Goal: Task Accomplishment & Management: Use online tool/utility

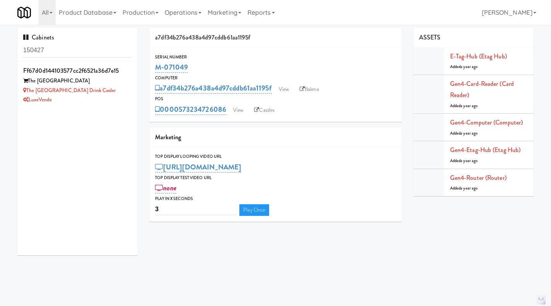
click at [69, 38] on div "Cabinets 150427" at bounding box center [77, 45] width 120 height 34
click at [66, 46] on input "150427" at bounding box center [77, 50] width 109 height 14
paste input "M-071046"
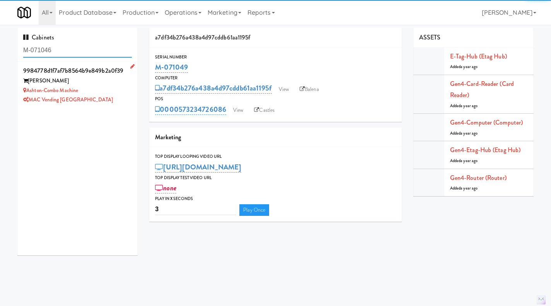
type input "M-071046"
click at [109, 97] on div "MAC Vending [GEOGRAPHIC_DATA]" at bounding box center [77, 100] width 109 height 10
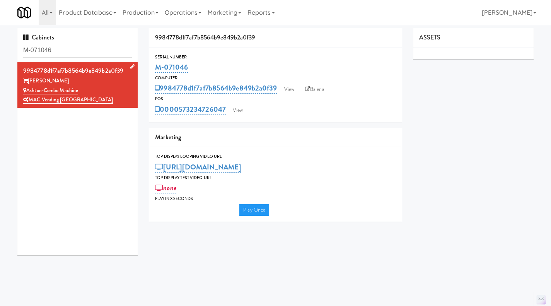
type input "3"
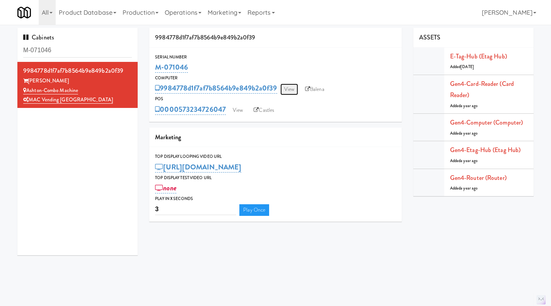
click at [289, 90] on link "View" at bounding box center [289, 90] width 18 height 12
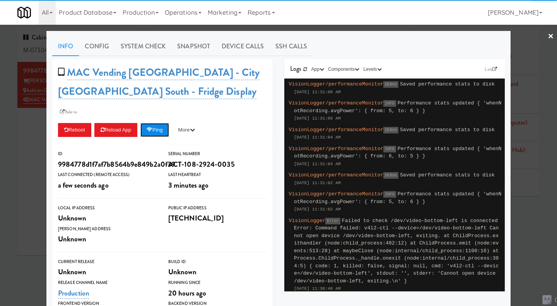
click at [162, 123] on button "Ping" at bounding box center [154, 130] width 29 height 14
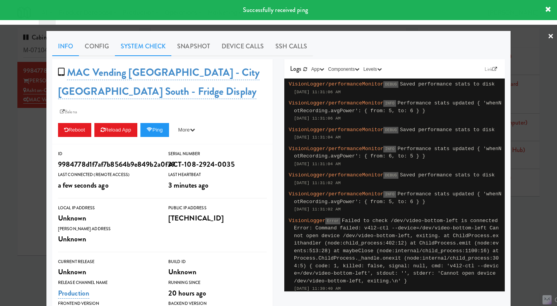
click at [150, 52] on link "System Check" at bounding box center [143, 46] width 56 height 19
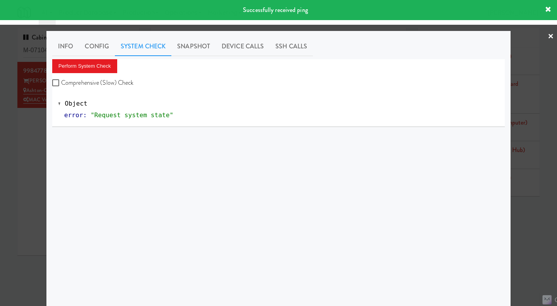
click at [90, 82] on label "Comprehensive (Slow) Check" at bounding box center [93, 83] width 82 height 12
click at [61, 82] on input "Comprehensive (Slow) Check" at bounding box center [56, 83] width 9 height 6
checkbox input "true"
click at [84, 70] on button "Perform System Check" at bounding box center [84, 66] width 65 height 14
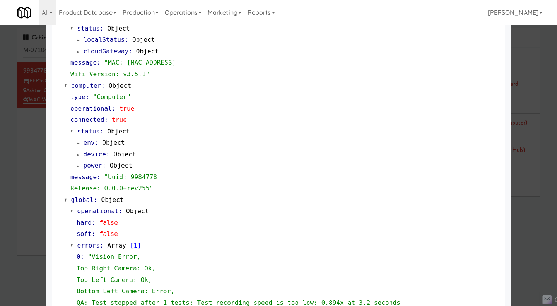
scroll to position [774, 0]
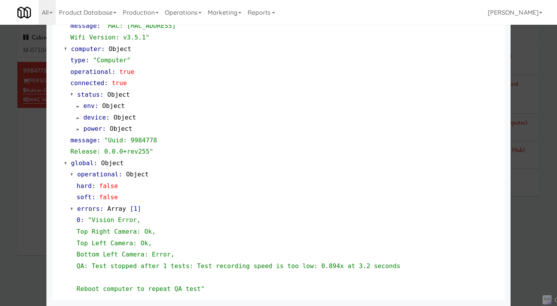
click at [522, 225] on div at bounding box center [278, 153] width 557 height 306
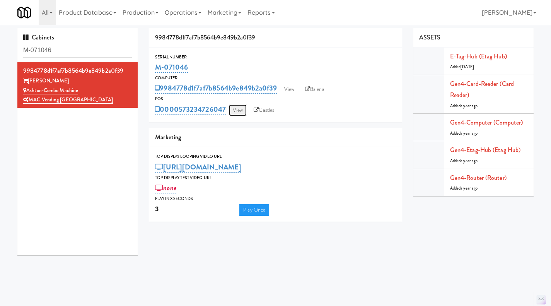
click at [236, 114] on link "View" at bounding box center [238, 110] width 18 height 12
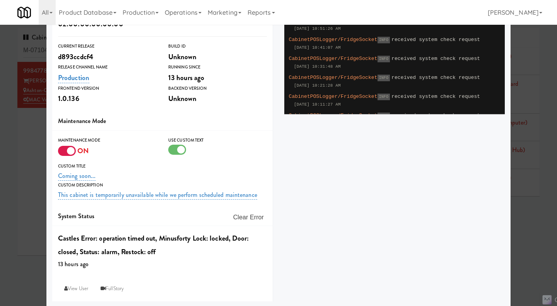
scroll to position [178, 0]
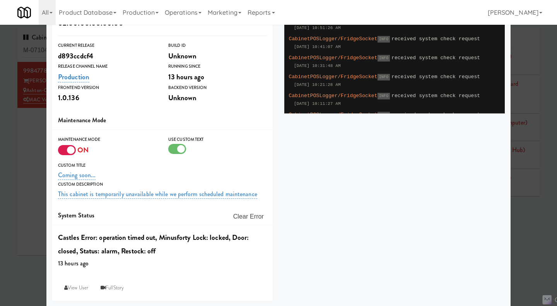
click at [64, 150] on div at bounding box center [67, 150] width 18 height 10
click at [0, 0] on input "checkbox" at bounding box center [0, 0] width 0 height 0
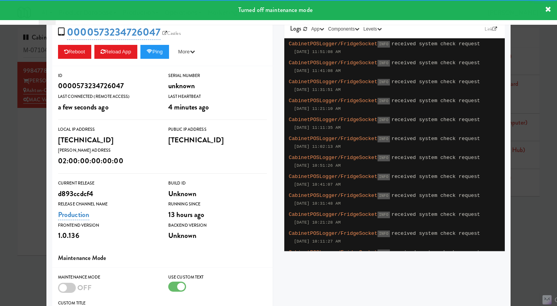
scroll to position [0, 0]
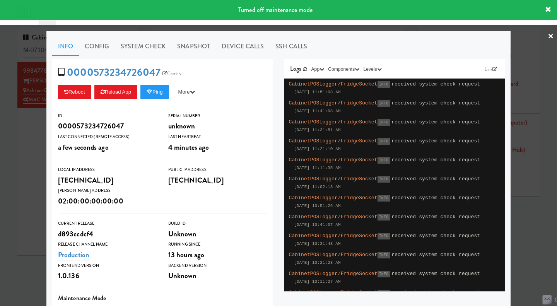
click at [24, 157] on div at bounding box center [278, 153] width 557 height 306
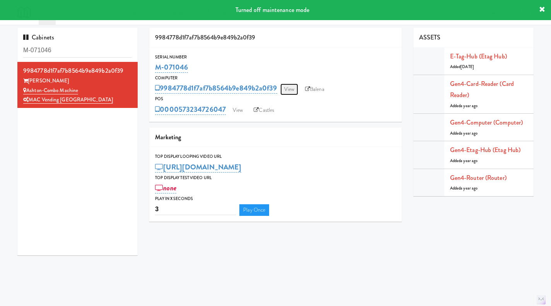
click at [291, 86] on link "View" at bounding box center [289, 90] width 18 height 12
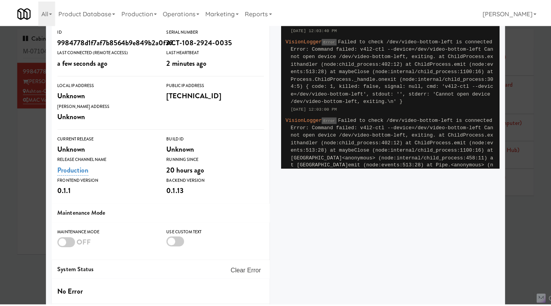
scroll to position [134, 0]
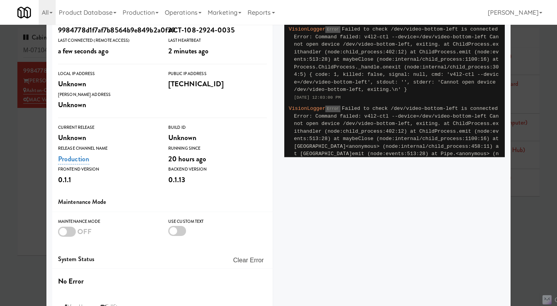
click at [12, 150] on div at bounding box center [278, 153] width 557 height 306
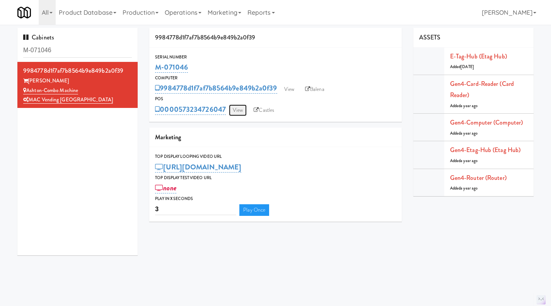
click at [242, 108] on link "View" at bounding box center [238, 110] width 18 height 12
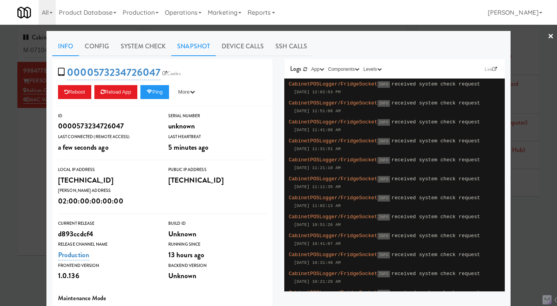
click at [191, 51] on link "Snapshot" at bounding box center [193, 46] width 44 height 19
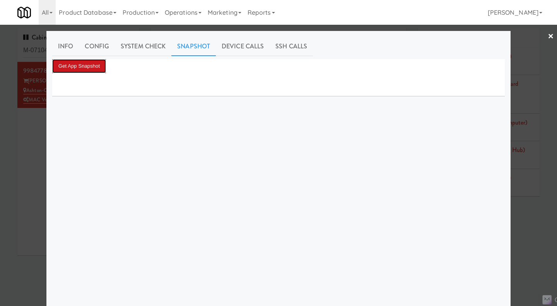
click at [92, 66] on button "Get App Snapshot" at bounding box center [79, 66] width 54 height 14
click at [87, 68] on button "Get App Snapshot" at bounding box center [79, 66] width 54 height 14
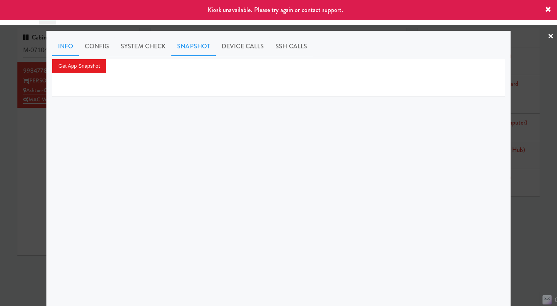
click at [69, 44] on link "Info" at bounding box center [65, 46] width 27 height 19
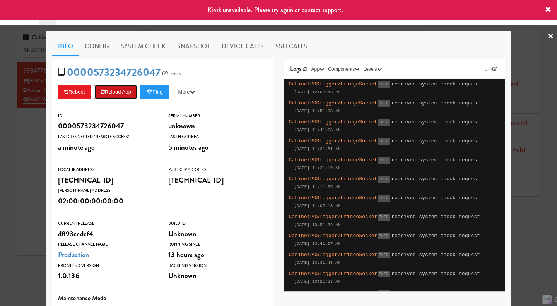
click at [121, 90] on button "Reload App" at bounding box center [115, 92] width 43 height 14
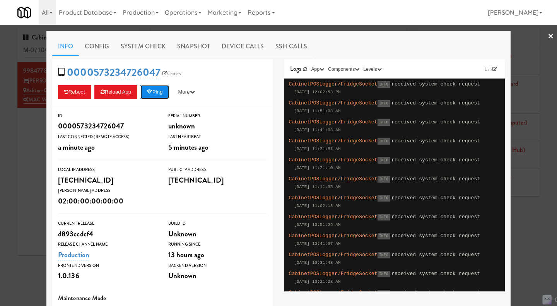
click at [156, 96] on button "Ping" at bounding box center [154, 92] width 29 height 14
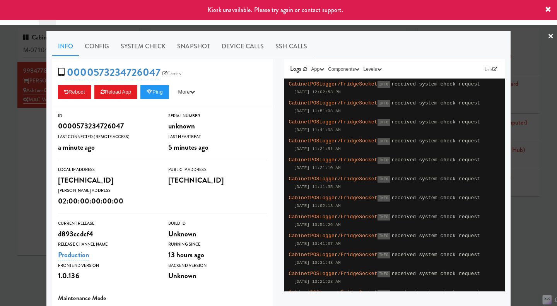
click at [547, 37] on link "×" at bounding box center [550, 37] width 6 height 24
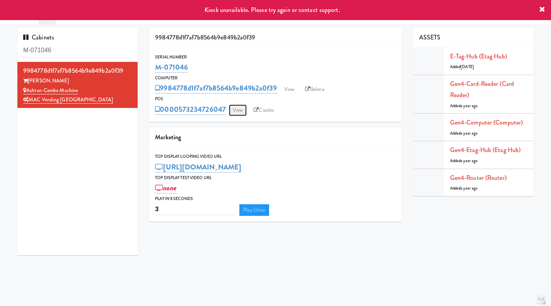
click at [239, 108] on link "View" at bounding box center [238, 110] width 18 height 12
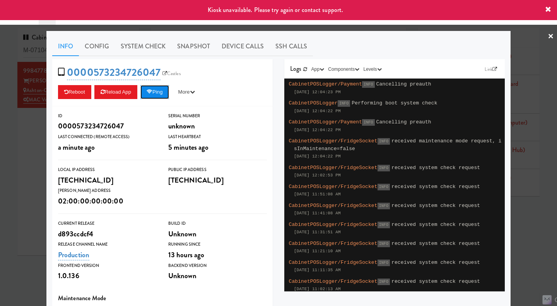
click at [157, 94] on button "Ping" at bounding box center [154, 92] width 29 height 14
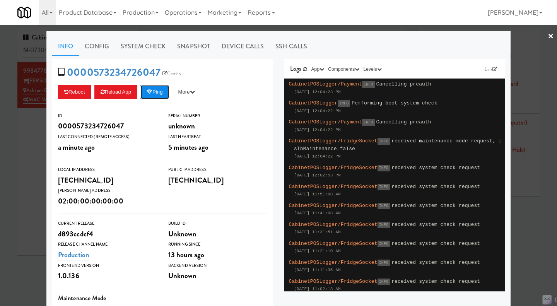
click at [162, 94] on button "Ping" at bounding box center [154, 92] width 29 height 14
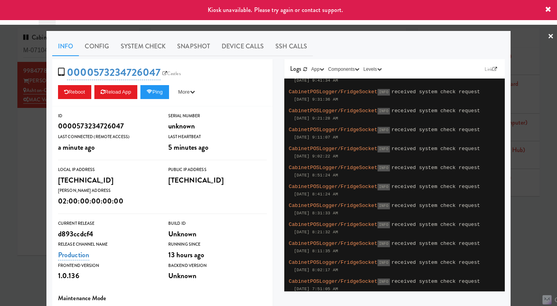
scroll to position [363, 0]
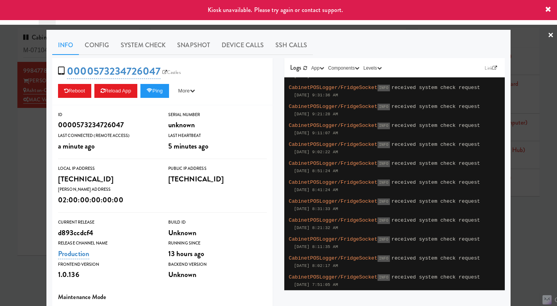
click at [126, 202] on div "02:00:00:00:00:00" at bounding box center [107, 199] width 99 height 13
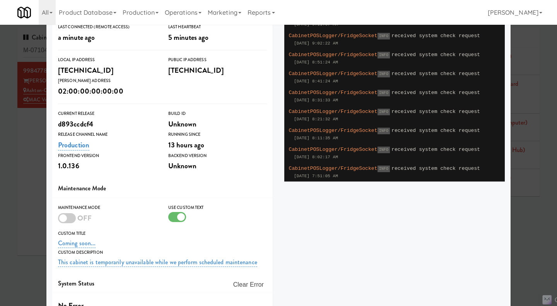
scroll to position [0, 0]
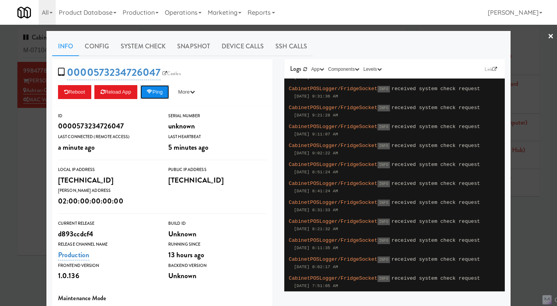
click at [160, 97] on button "Ping" at bounding box center [154, 92] width 29 height 14
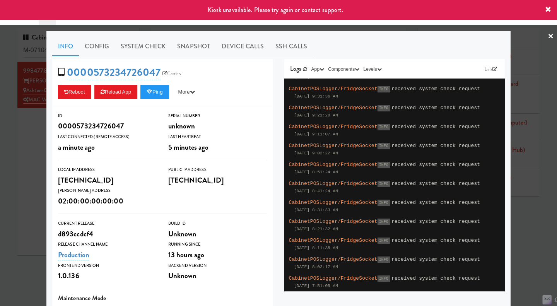
click at [33, 151] on div at bounding box center [278, 153] width 557 height 306
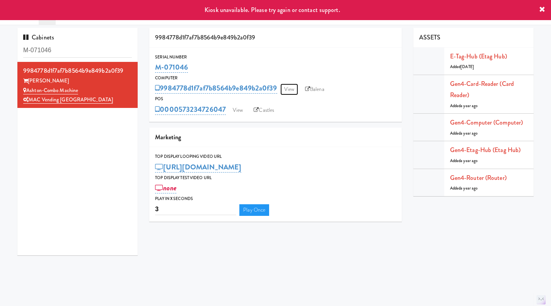
click at [288, 92] on link "View" at bounding box center [289, 90] width 18 height 12
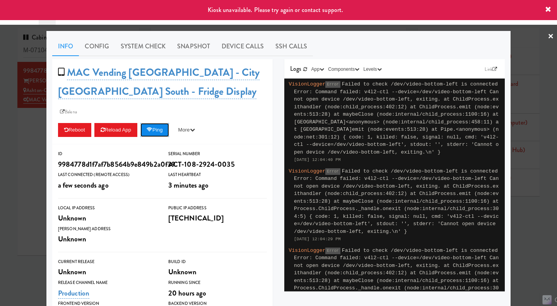
click at [164, 123] on button "Ping" at bounding box center [154, 130] width 29 height 14
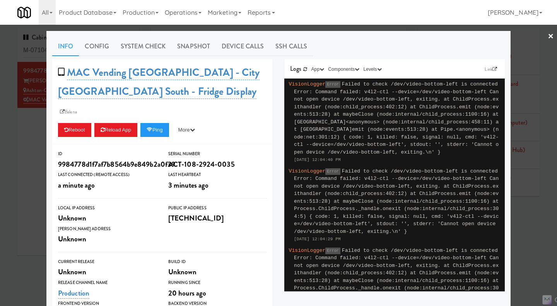
click at [28, 146] on div at bounding box center [278, 153] width 557 height 306
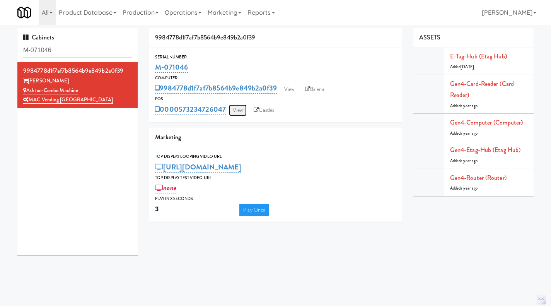
click at [236, 111] on link "View" at bounding box center [238, 110] width 18 height 12
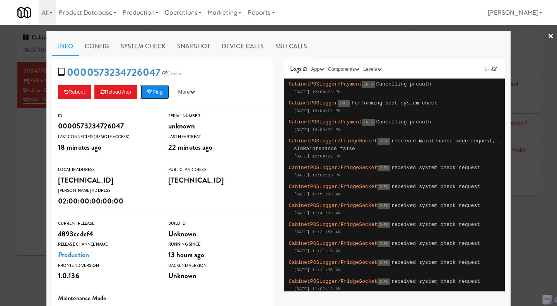
click at [157, 93] on button "Ping" at bounding box center [154, 92] width 29 height 14
click at [156, 47] on link "System Check" at bounding box center [143, 46] width 56 height 19
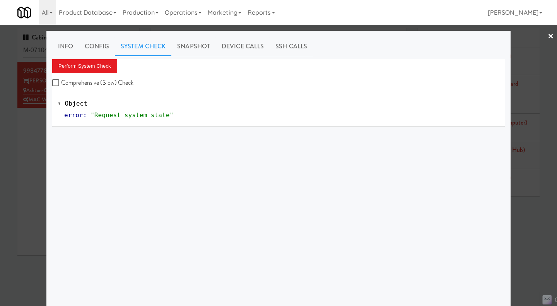
click at [96, 83] on label "Comprehensive (Slow) Check" at bounding box center [93, 83] width 82 height 12
click at [61, 83] on input "Comprehensive (Slow) Check" at bounding box center [56, 83] width 9 height 6
checkbox input "true"
click at [59, 45] on link "Info" at bounding box center [65, 46] width 27 height 19
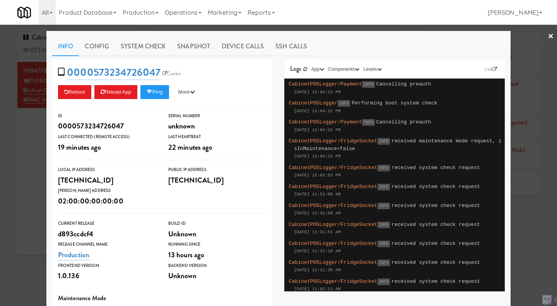
drag, startPoint x: 28, startPoint y: 156, endPoint x: 112, endPoint y: 156, distance: 83.5
click at [28, 156] on div at bounding box center [278, 153] width 557 height 306
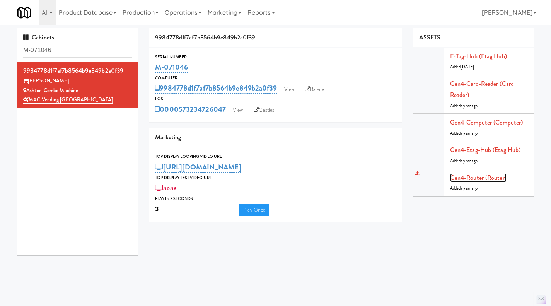
click at [483, 179] on link "Gen4-router (Router)" at bounding box center [478, 177] width 56 height 9
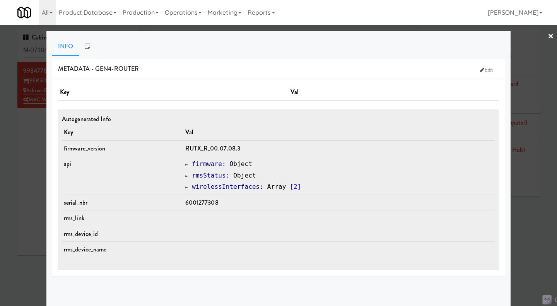
click at [207, 205] on span "6001277308" at bounding box center [201, 202] width 33 height 9
copy span "6001277308"
click at [525, 222] on div at bounding box center [278, 153] width 557 height 306
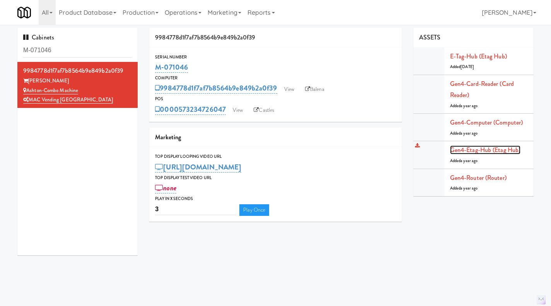
click at [494, 148] on link "Gen4-etag-hub (Etag Hub)" at bounding box center [485, 149] width 70 height 9
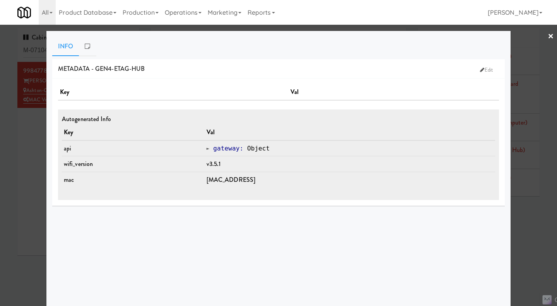
click at [520, 211] on div at bounding box center [278, 153] width 557 height 306
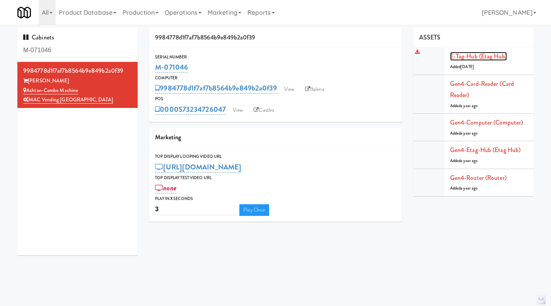
click at [476, 60] on link "E-tag-hub (Etag Hub)" at bounding box center [478, 56] width 57 height 9
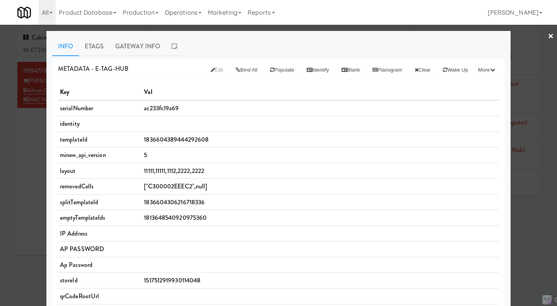
click at [535, 218] on div at bounding box center [278, 153] width 557 height 306
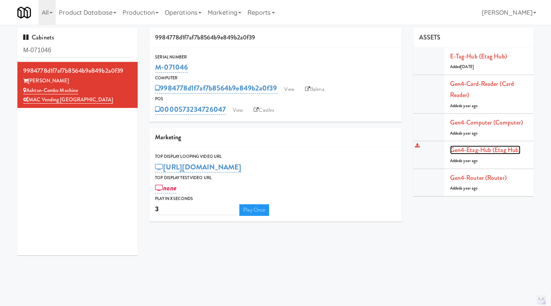
click at [504, 149] on link "Gen4-etag-hub (Etag Hub)" at bounding box center [485, 149] width 70 height 9
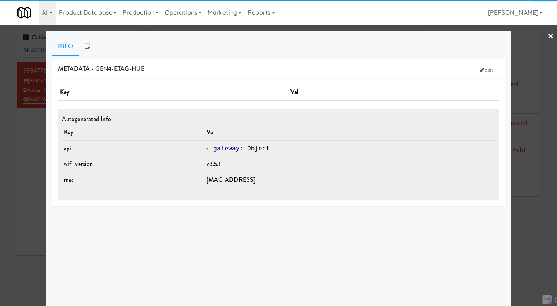
click at [516, 212] on div at bounding box center [278, 153] width 557 height 306
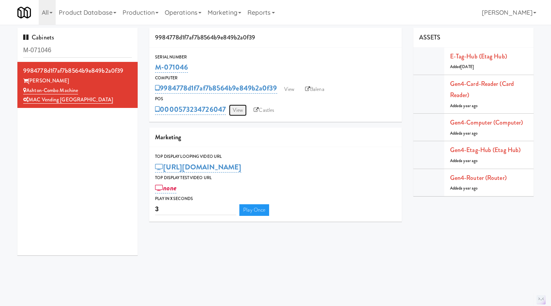
click at [242, 108] on link "View" at bounding box center [238, 110] width 18 height 12
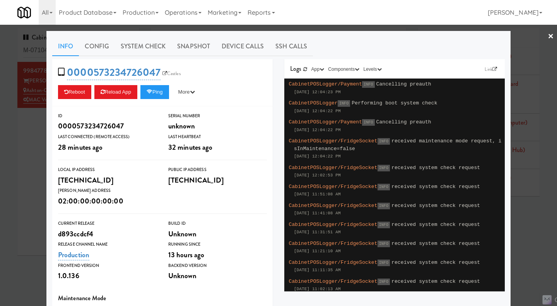
drag, startPoint x: 32, startPoint y: 159, endPoint x: 65, endPoint y: 153, distance: 32.5
click at [32, 159] on div at bounding box center [278, 153] width 557 height 306
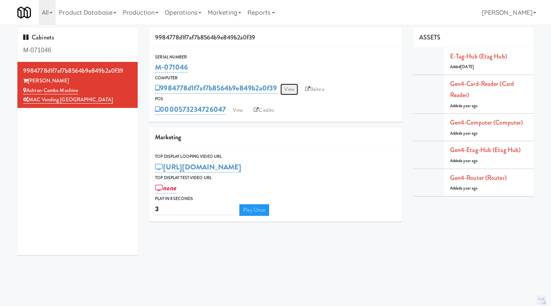
click at [292, 90] on link "View" at bounding box center [289, 90] width 18 height 12
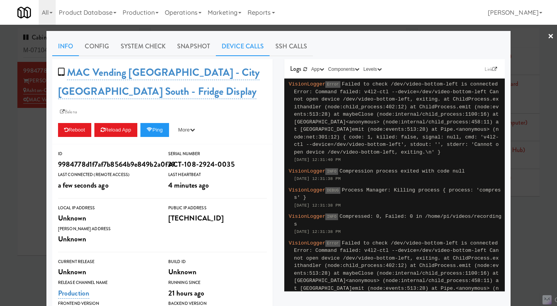
click at [228, 46] on link "Device Calls" at bounding box center [243, 46] width 54 height 19
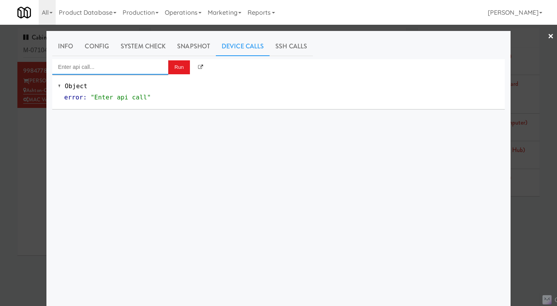
click at [123, 65] on input "Enter api call..." at bounding box center [110, 66] width 116 height 15
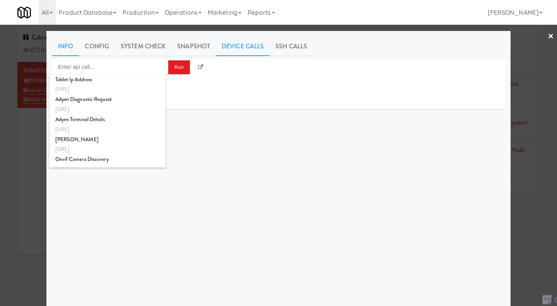
click at [63, 53] on link "Info" at bounding box center [65, 46] width 27 height 19
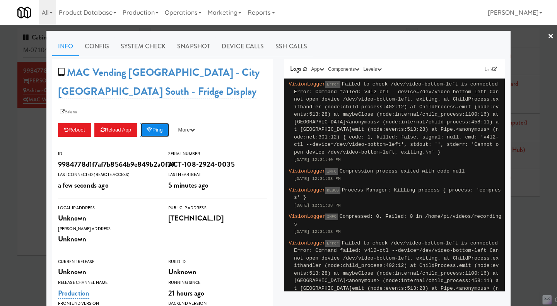
click at [164, 123] on button "Ping" at bounding box center [154, 130] width 29 height 14
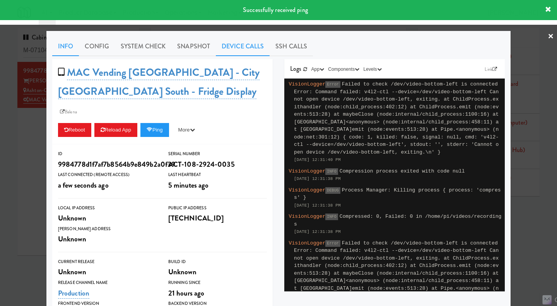
click at [230, 51] on link "Device Calls" at bounding box center [243, 46] width 54 height 19
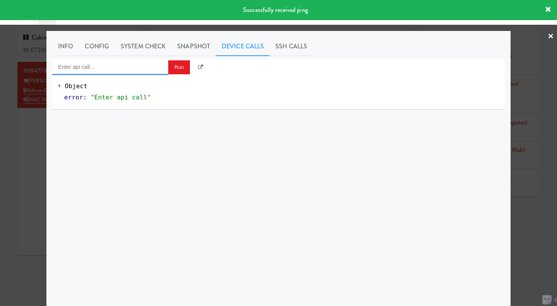
click at [115, 66] on input "Enter api call..." at bounding box center [110, 66] width 116 height 15
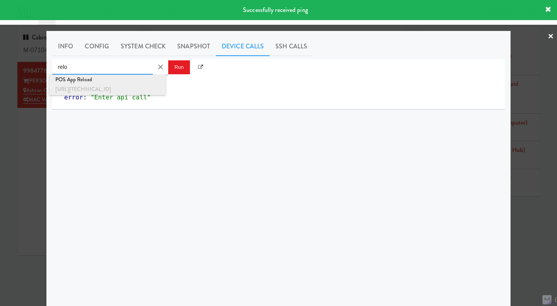
click at [121, 81] on div "POS App Reload" at bounding box center [107, 80] width 104 height 10
type input "POS App Reload"
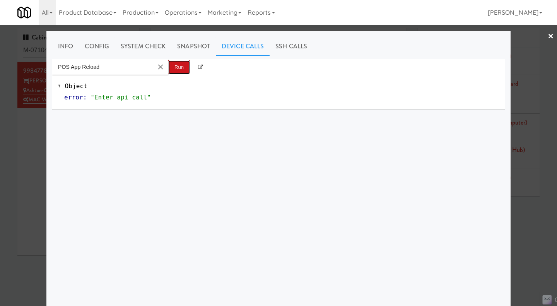
click at [172, 70] on button "Run" at bounding box center [179, 67] width 22 height 14
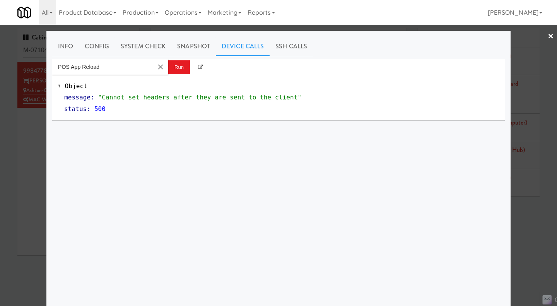
click at [531, 217] on div at bounding box center [278, 153] width 557 height 306
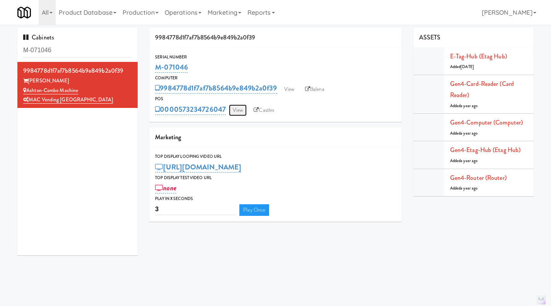
click at [233, 107] on link "View" at bounding box center [238, 110] width 18 height 12
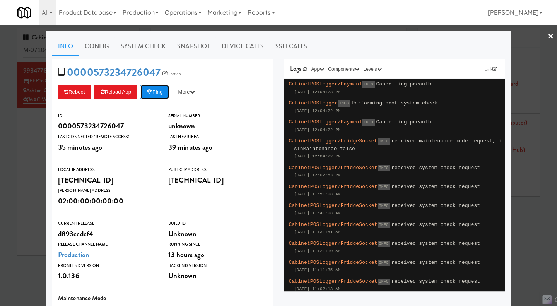
click at [156, 95] on button "Ping" at bounding box center [154, 92] width 29 height 14
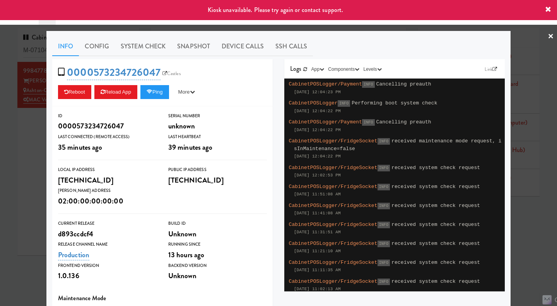
click at [534, 228] on div at bounding box center [278, 153] width 557 height 306
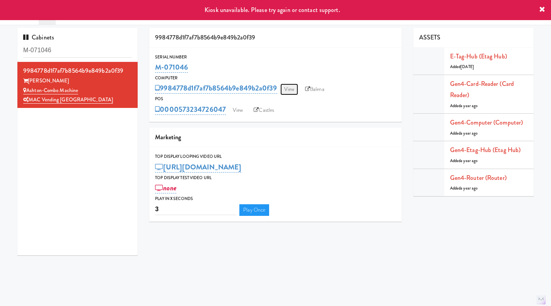
click at [293, 90] on link "View" at bounding box center [289, 90] width 18 height 12
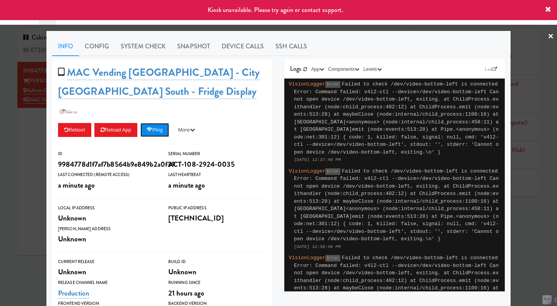
click at [148, 123] on button "Ping" at bounding box center [154, 130] width 29 height 14
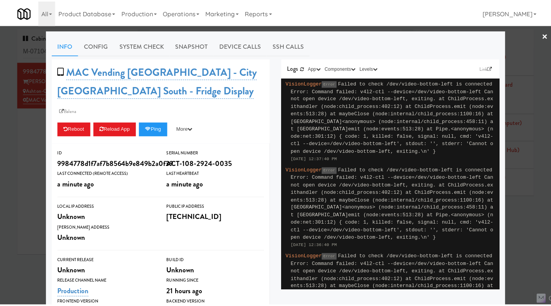
scroll to position [1, 0]
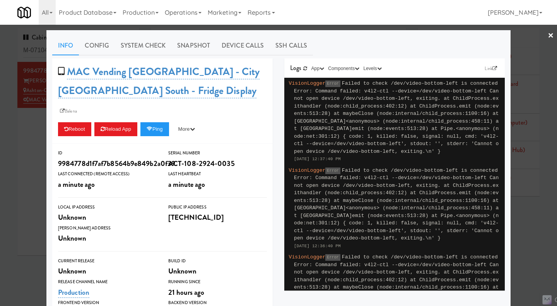
click at [525, 225] on div at bounding box center [278, 153] width 557 height 306
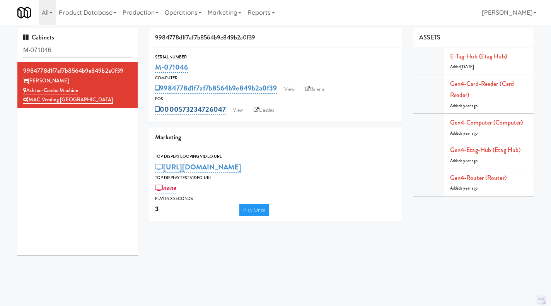
drag, startPoint x: 226, startPoint y: 119, endPoint x: 181, endPoint y: 113, distance: 45.7
click at [181, 113] on div "Serial Number M-071046 Computer 9984778d1f7af7b8564b9e849b2a0f39 View Balena PO…" at bounding box center [275, 85] width 252 height 74
copy link "573234726047"
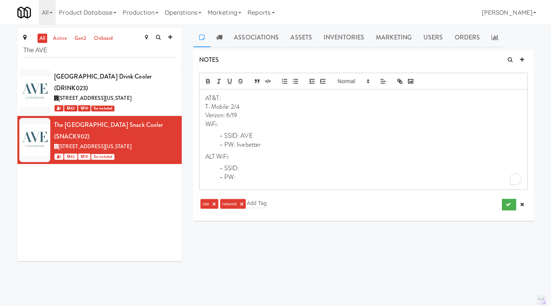
click at [228, 125] on p "WiFi:" at bounding box center [363, 124] width 316 height 9
click at [504, 203] on button "submit" at bounding box center [509, 205] width 14 height 12
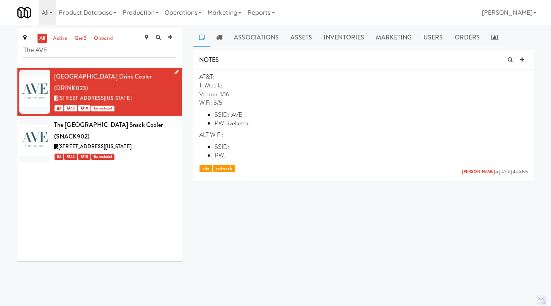
click at [174, 73] on icon at bounding box center [176, 72] width 4 height 5
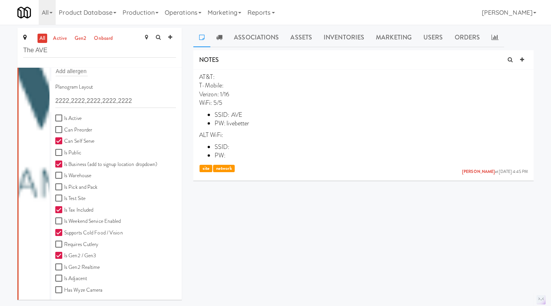
scroll to position [193, 0]
click at [73, 117] on label "Is Active" at bounding box center [68, 118] width 26 height 10
click at [64, 117] on input "Is Active" at bounding box center [59, 118] width 9 height 6
checkbox input "true"
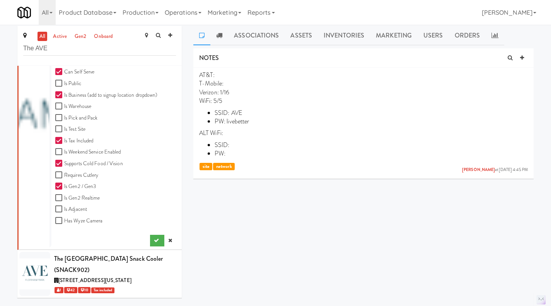
scroll to position [2, 0]
click at [154, 242] on icon "submit" at bounding box center [156, 239] width 5 height 5
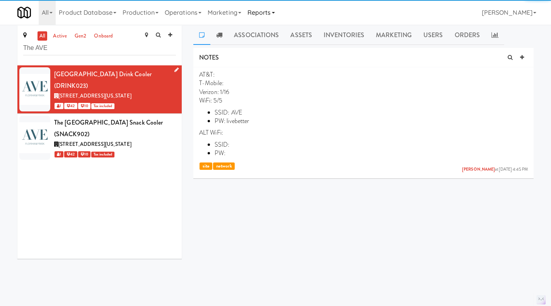
scroll to position [0, 0]
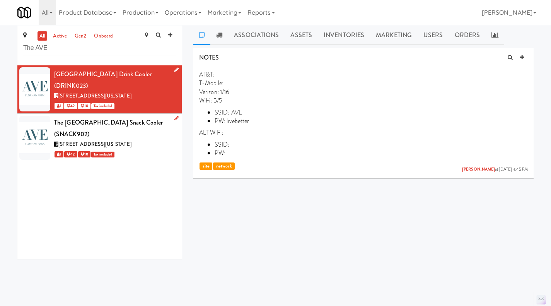
click at [174, 117] on icon at bounding box center [176, 118] width 4 height 5
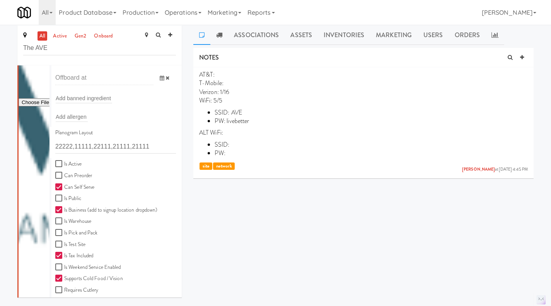
click at [71, 165] on label "Is Active" at bounding box center [68, 164] width 26 height 10
click at [64, 165] on input "Is Active" at bounding box center [59, 164] width 9 height 6
checkbox input "true"
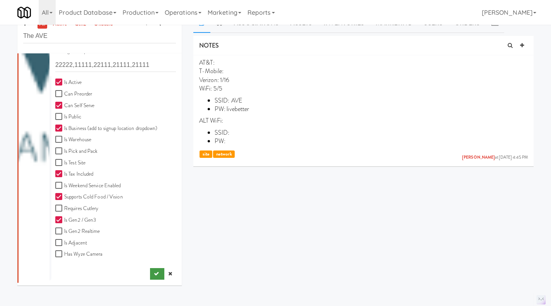
scroll to position [14, 0]
click at [154, 272] on icon "submit" at bounding box center [156, 273] width 5 height 5
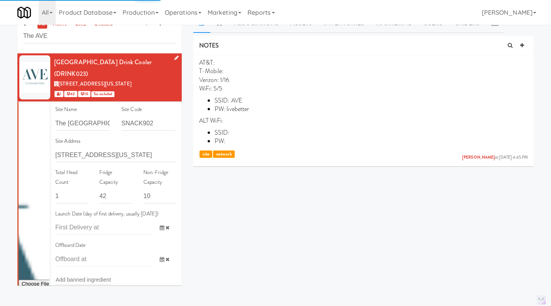
scroll to position [14, 0]
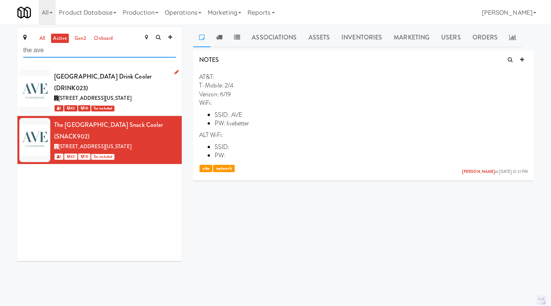
type input "the ave"
click at [168, 100] on div "[STREET_ADDRESS][US_STATE]" at bounding box center [115, 99] width 122 height 10
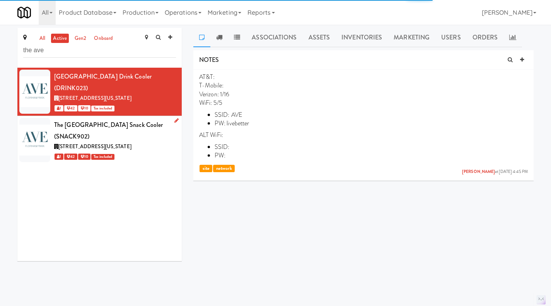
click at [163, 143] on div "[STREET_ADDRESS][US_STATE]" at bounding box center [115, 147] width 122 height 10
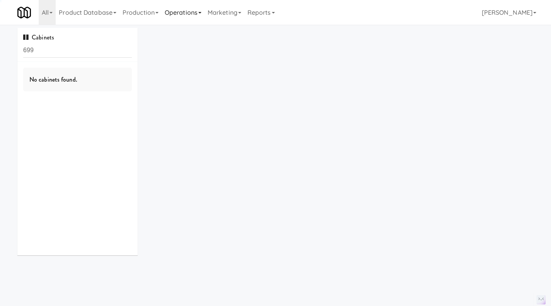
click at [191, 11] on link "Operations" at bounding box center [183, 12] width 43 height 25
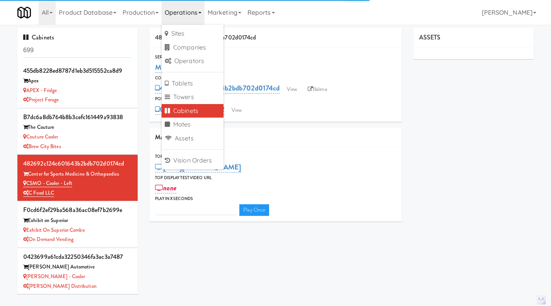
type input "3"
click at [58, 45] on input "699" at bounding box center [77, 50] width 109 height 14
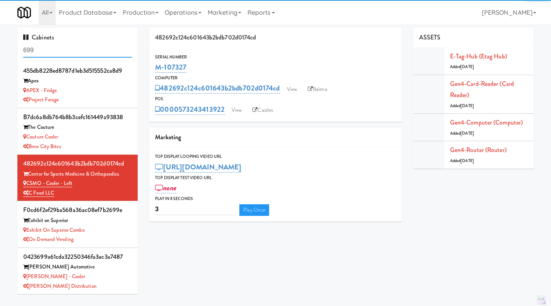
click at [58, 45] on input "699" at bounding box center [77, 50] width 109 height 14
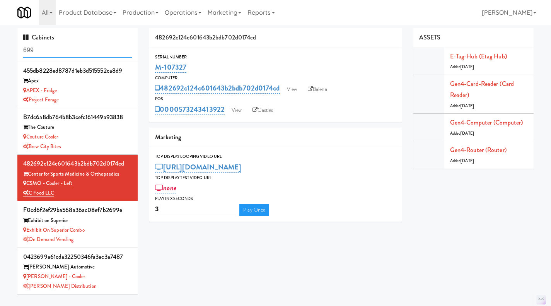
paste input "M-152458"
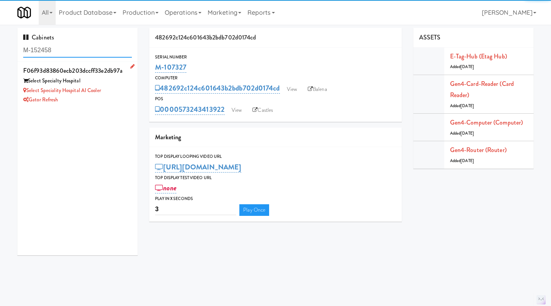
type input "M-152458"
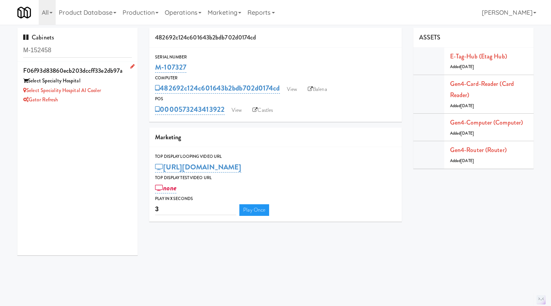
click at [112, 92] on div "Select Speciality Hospital AI Cooler" at bounding box center [77, 91] width 109 height 10
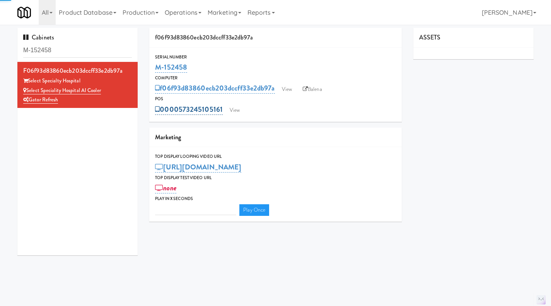
type input "3"
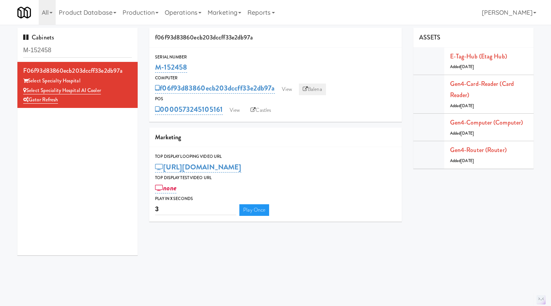
click at [315, 87] on link "Balena" at bounding box center [312, 90] width 27 height 12
drag, startPoint x: 212, startPoint y: 64, endPoint x: 156, endPoint y: 66, distance: 56.1
click at [156, 66] on div "M-152458" at bounding box center [275, 67] width 241 height 13
copy link "M-152458"
click at [245, 62] on div "M-152458" at bounding box center [275, 67] width 241 height 13
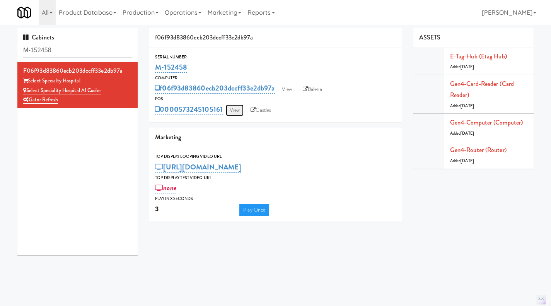
click at [238, 107] on link "View" at bounding box center [235, 110] width 18 height 12
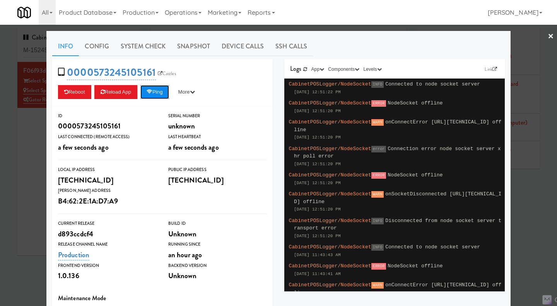
click at [157, 93] on button "Ping" at bounding box center [154, 92] width 29 height 14
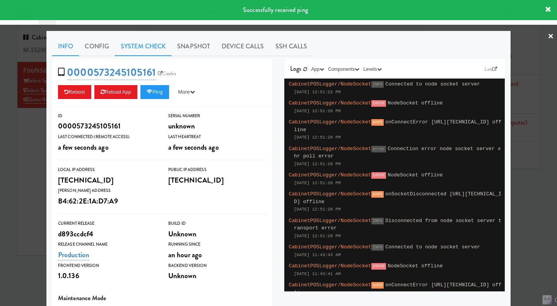
click at [135, 38] on link "System Check" at bounding box center [143, 46] width 56 height 19
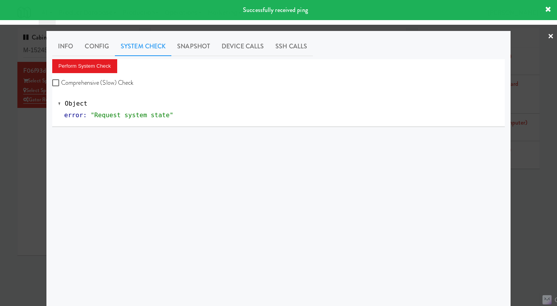
click at [92, 81] on label "Comprehensive (Slow) Check" at bounding box center [93, 83] width 82 height 12
click at [61, 81] on input "Comprehensive (Slow) Check" at bounding box center [56, 83] width 9 height 6
checkbox input "true"
click at [88, 65] on button "Perform System Check" at bounding box center [84, 66] width 65 height 14
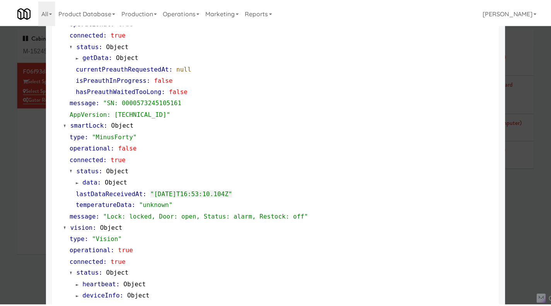
scroll to position [116, 0]
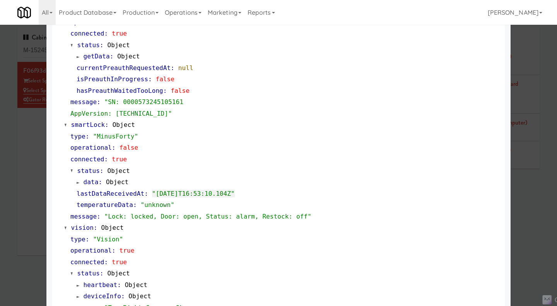
click at [22, 143] on div at bounding box center [278, 153] width 557 height 306
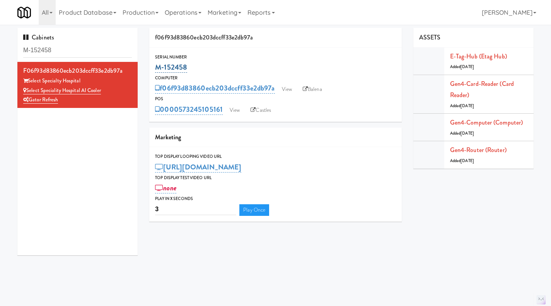
drag, startPoint x: 199, startPoint y: 71, endPoint x: 155, endPoint y: 66, distance: 43.6
click at [155, 66] on div "M-152458" at bounding box center [275, 67] width 241 height 13
copy link "M-152458"
click at [291, 91] on link "View" at bounding box center [287, 90] width 18 height 12
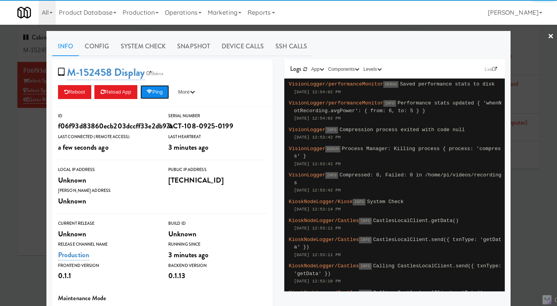
click at [155, 93] on button "Ping" at bounding box center [154, 92] width 29 height 14
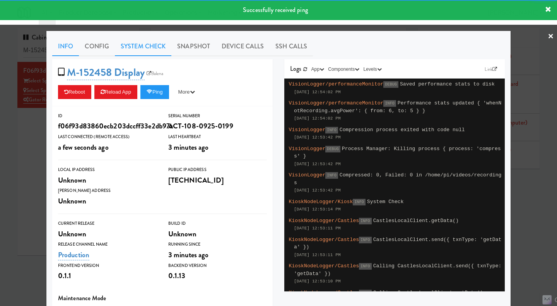
click at [133, 45] on link "System Check" at bounding box center [143, 46] width 56 height 19
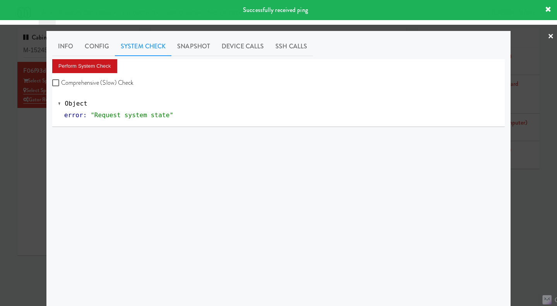
drag, startPoint x: 106, startPoint y: 80, endPoint x: 101, endPoint y: 73, distance: 8.6
click at [106, 80] on label "Comprehensive (Slow) Check" at bounding box center [93, 83] width 82 height 12
click at [61, 80] on input "Comprehensive (Slow) Check" at bounding box center [56, 83] width 9 height 6
checkbox input "true"
click at [96, 66] on button "Perform System Check" at bounding box center [84, 66] width 65 height 14
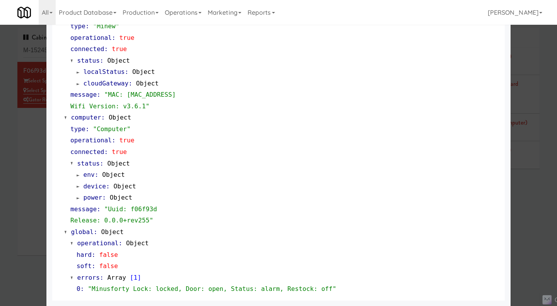
scroll to position [660, 0]
click at [541, 220] on div at bounding box center [278, 153] width 557 height 306
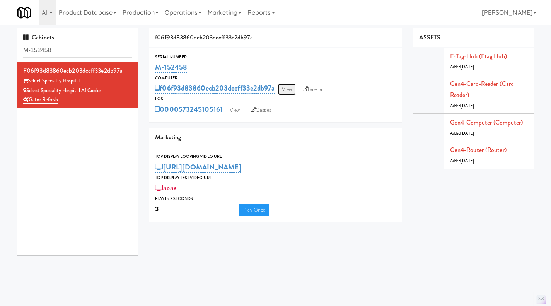
click at [293, 89] on link "View" at bounding box center [287, 90] width 18 height 12
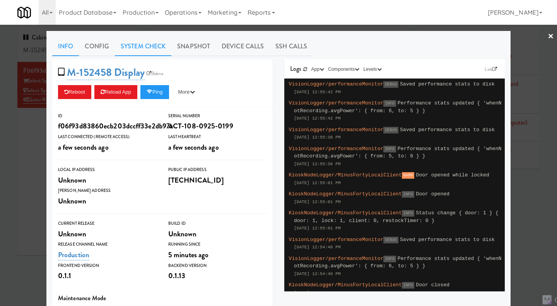
click at [144, 45] on link "System Check" at bounding box center [143, 46] width 56 height 19
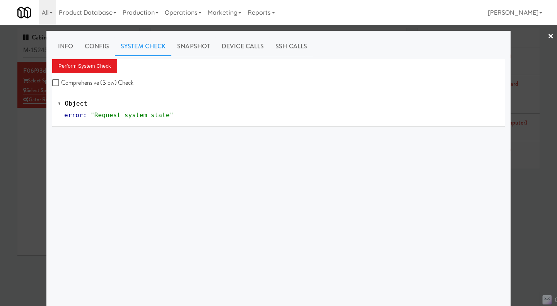
click at [530, 230] on div at bounding box center [278, 153] width 557 height 306
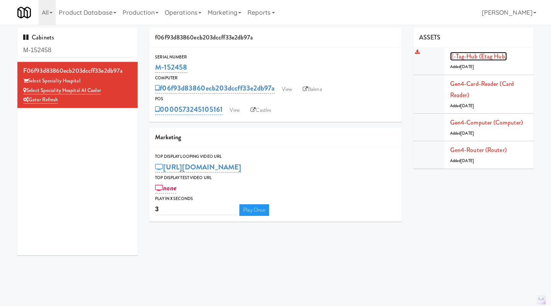
click at [464, 57] on link "E-tag-hub (Etag Hub)" at bounding box center [478, 56] width 57 height 9
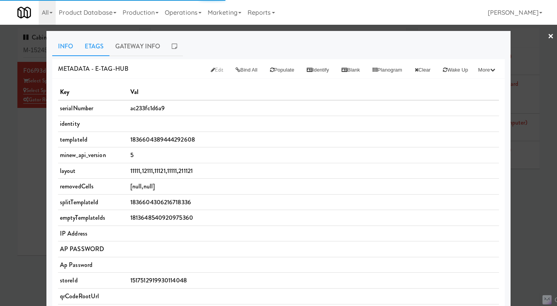
click at [90, 45] on link "Etags" at bounding box center [94, 46] width 31 height 19
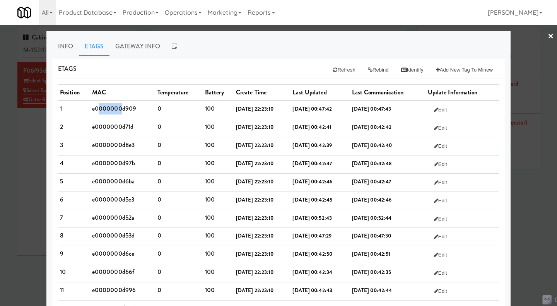
drag, startPoint x: 118, startPoint y: 110, endPoint x: 99, endPoint y: 111, distance: 19.7
click at [97, 111] on td "e0000000d909" at bounding box center [122, 110] width 65 height 18
click at [120, 109] on td "e0000000d909" at bounding box center [122, 110] width 65 height 18
drag, startPoint x: 119, startPoint y: 109, endPoint x: 92, endPoint y: 109, distance: 26.3
click at [92, 109] on td "e0000000d909" at bounding box center [122, 110] width 65 height 18
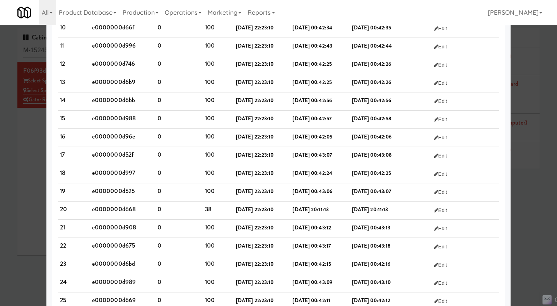
scroll to position [248, 0]
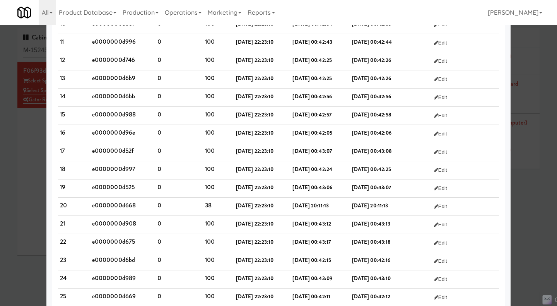
click at [174, 203] on td "0" at bounding box center [179, 207] width 48 height 18
click at [155, 203] on td "0" at bounding box center [179, 207] width 48 height 18
click at [134, 202] on td "e0000000d668" at bounding box center [122, 207] width 65 height 18
drag, startPoint x: 136, startPoint y: 205, endPoint x: 89, endPoint y: 206, distance: 47.6
click at [90, 206] on td "e0000000d668" at bounding box center [122, 207] width 65 height 18
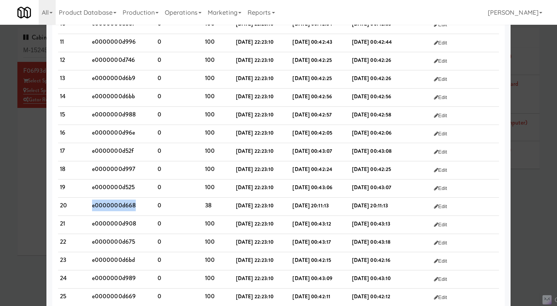
copy td "e0000000d668"
click at [192, 179] on td "0" at bounding box center [179, 170] width 48 height 18
click at [123, 205] on td "e0000000d668" at bounding box center [122, 207] width 65 height 18
click at [140, 206] on td "e0000000d668" at bounding box center [122, 207] width 65 height 18
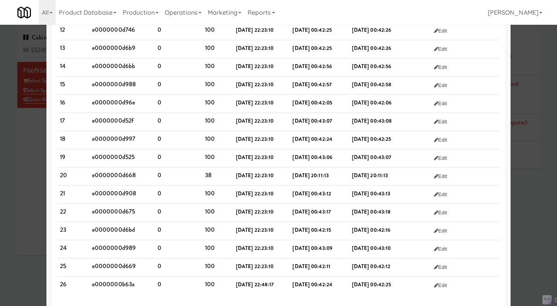
scroll to position [287, 0]
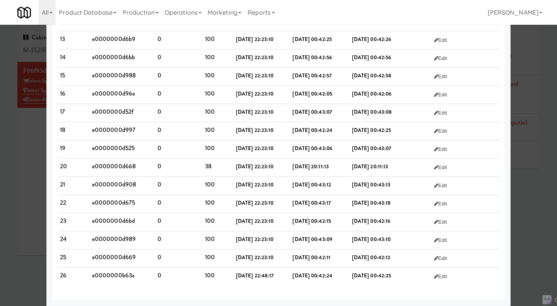
click at [111, 91] on td "e0000000d96e" at bounding box center [122, 95] width 65 height 18
click at [138, 120] on td "e0000000d52f" at bounding box center [122, 113] width 65 height 18
click at [117, 95] on td "e0000000d96e" at bounding box center [122, 95] width 65 height 18
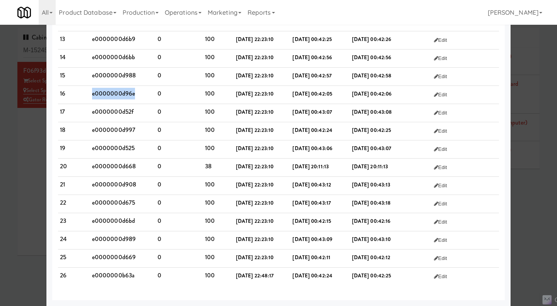
click at [133, 95] on td "e0000000d96e" at bounding box center [122, 95] width 65 height 18
click at [58, 148] on td "19" at bounding box center [74, 149] width 32 height 18
click at [36, 152] on div at bounding box center [278, 153] width 557 height 306
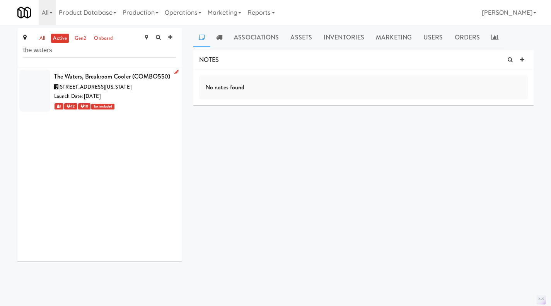
click at [168, 92] on div "[STREET_ADDRESS][US_STATE]" at bounding box center [115, 87] width 122 height 10
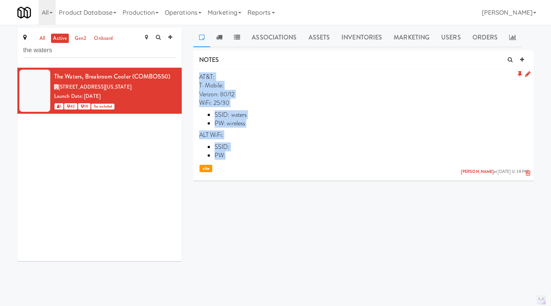
drag, startPoint x: 236, startPoint y: 154, endPoint x: 196, endPoint y: 77, distance: 86.3
click at [196, 77] on li "AT&T: T-Mobile: Verizon: 80/12 WiFi: 25/30 SSID: [PERSON_NAME]: wireless ALT Wi…" at bounding box center [363, 124] width 340 height 108
copy p "AT&T: T-Mobile: Verizon: 80/12 WiFi: 25/30 SSID: [PERSON_NAME]: wireless ALT Wi…"
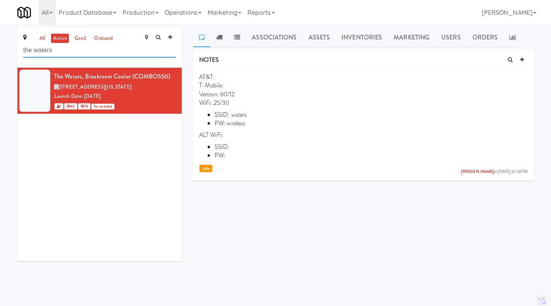
click at [111, 51] on input "the waters" at bounding box center [99, 50] width 153 height 14
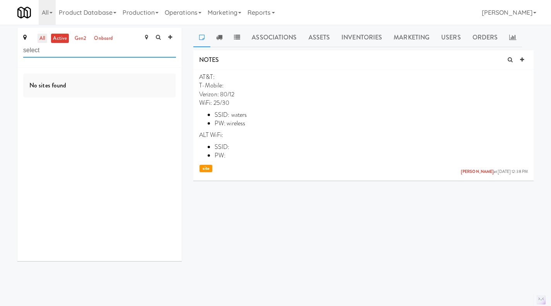
type input "select"
click at [41, 41] on link "all" at bounding box center [42, 39] width 10 height 10
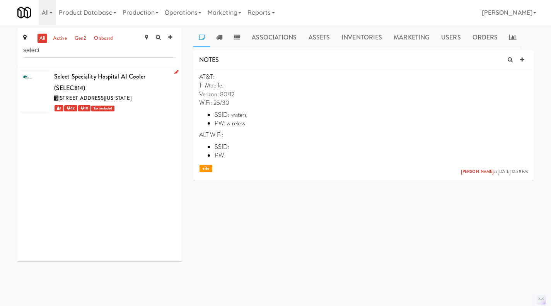
click at [174, 72] on icon at bounding box center [176, 72] width 4 height 5
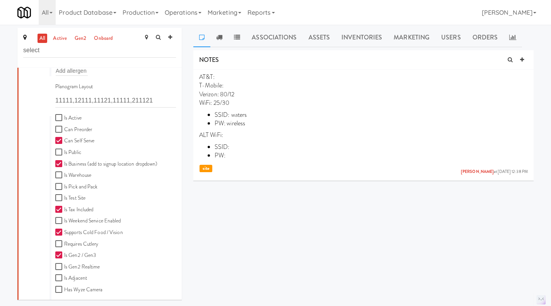
click at [68, 118] on label "Is Active" at bounding box center [68, 118] width 26 height 10
click at [64, 118] on input "Is Active" at bounding box center [59, 118] width 9 height 6
checkbox input "true"
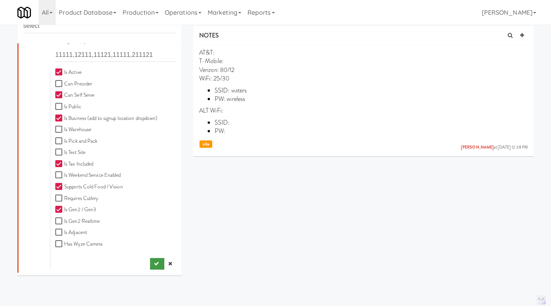
scroll to position [25, 0]
click at [154, 264] on icon "submit" at bounding box center [156, 263] width 5 height 5
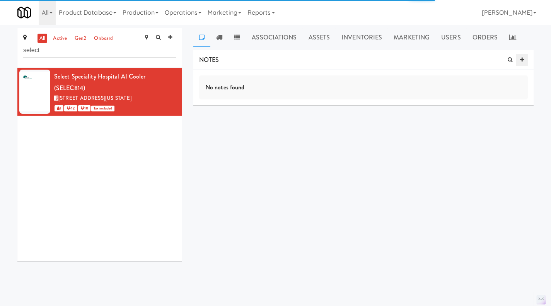
click at [525, 58] on link at bounding box center [522, 60] width 12 height 12
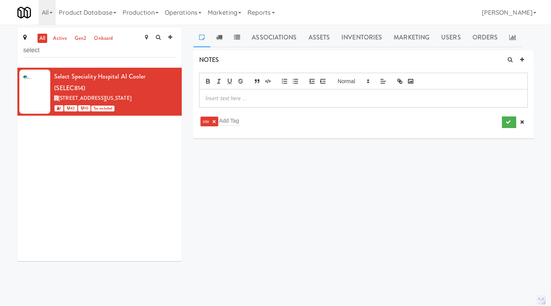
click at [256, 100] on p at bounding box center [363, 98] width 316 height 9
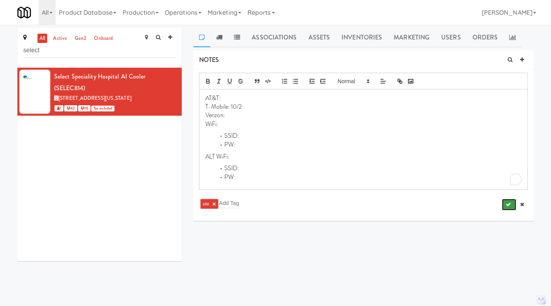
click at [506, 206] on icon "submit" at bounding box center [508, 204] width 5 height 5
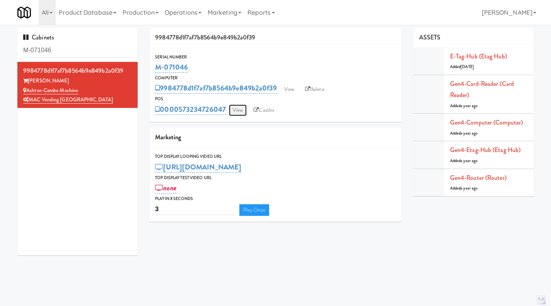
click at [236, 114] on link "View" at bounding box center [238, 110] width 18 height 12
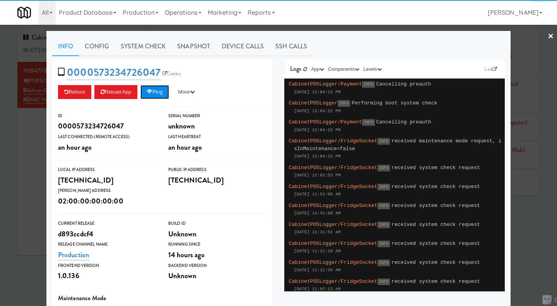
click at [160, 95] on button "Ping" at bounding box center [154, 92] width 29 height 14
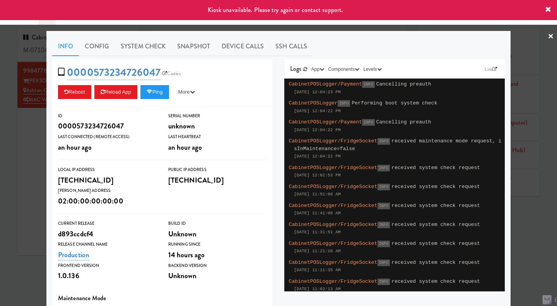
click at [526, 215] on div at bounding box center [278, 153] width 557 height 306
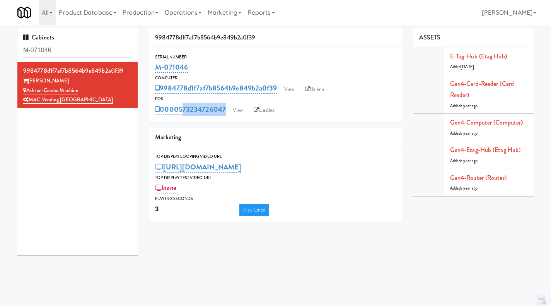
drag, startPoint x: 230, startPoint y: 121, endPoint x: 180, endPoint y: 116, distance: 50.9
click at [180, 116] on div "Serial Number M-071046 Computer 9984778d1f7af7b8564b9e849b2a0f39 View Balena PO…" at bounding box center [275, 85] width 252 height 74
copy div "573234726047 View Castles"
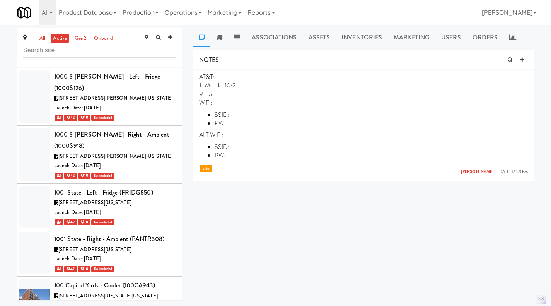
scroll to position [34368, 0]
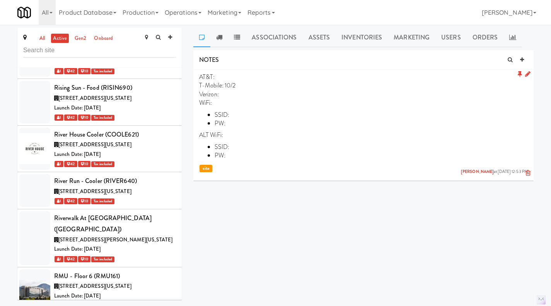
click at [527, 75] on icon at bounding box center [527, 74] width 5 height 7
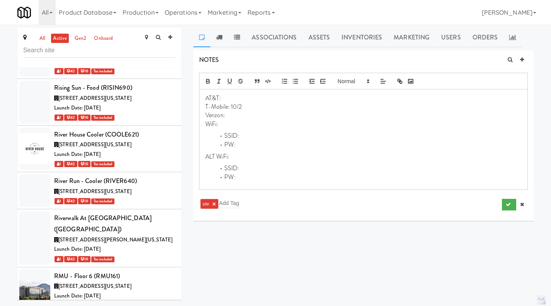
click at [257, 106] on p "T-Mobile: 10/2" at bounding box center [363, 106] width 316 height 9
click at [503, 206] on button "submit" at bounding box center [509, 205] width 14 height 12
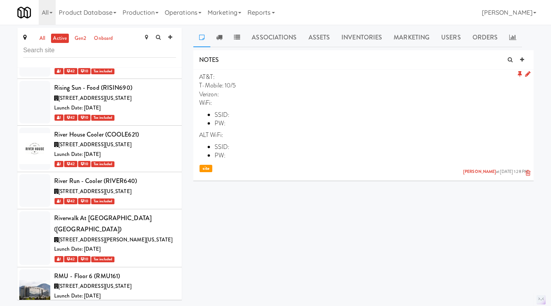
click at [525, 76] on icon at bounding box center [527, 74] width 5 height 7
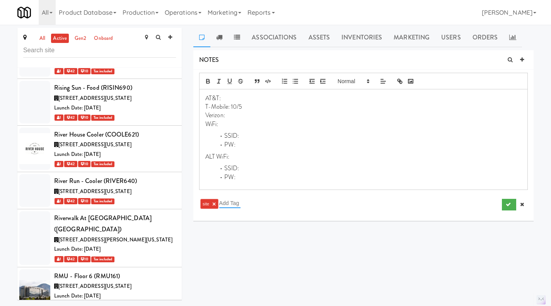
click at [233, 200] on input "text" at bounding box center [229, 203] width 21 height 10
type input "netw"
click at [506, 206] on icon "submit" at bounding box center [508, 204] width 5 height 5
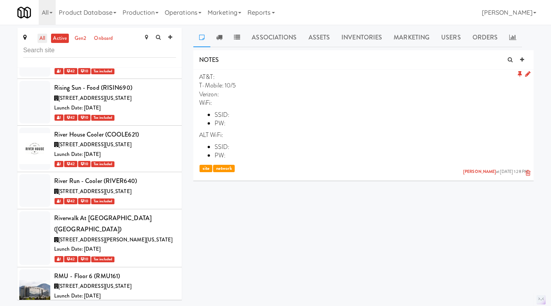
click at [42, 39] on link "all" at bounding box center [42, 39] width 10 height 10
click at [58, 36] on link "active" at bounding box center [60, 39] width 18 height 10
